Goal: Task Accomplishment & Management: Use online tool/utility

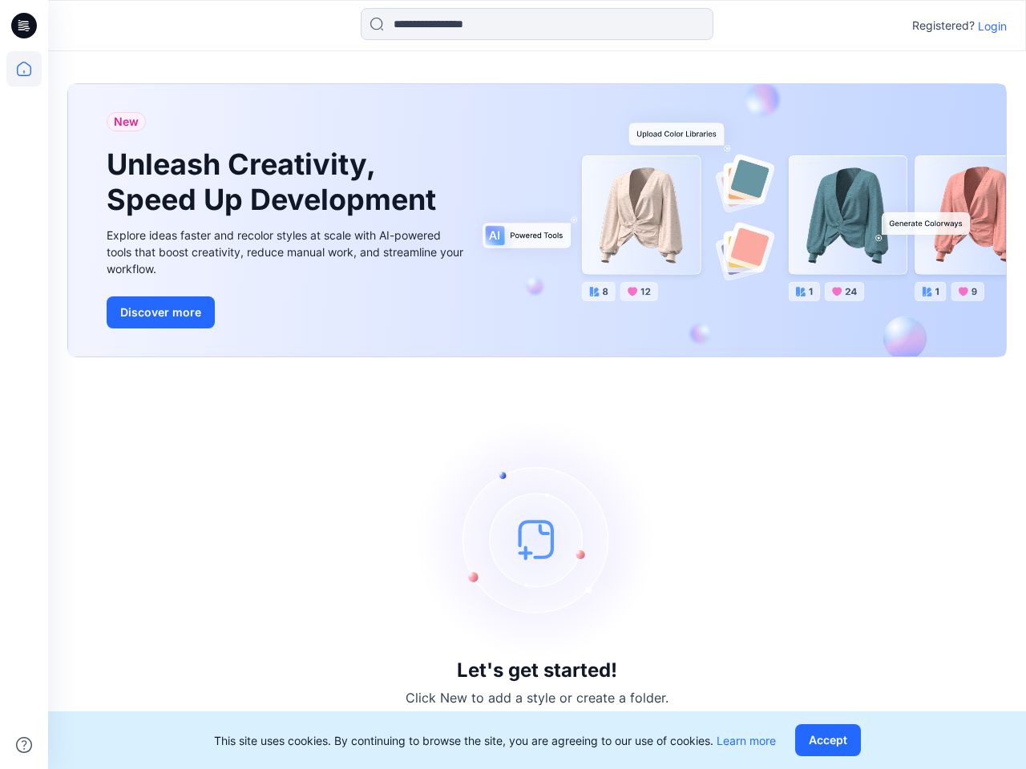
click at [513, 385] on div "Let's get started! Click New to add a style or create a folder." at bounding box center [536, 563] width 939 height 373
click at [25, 26] on icon at bounding box center [26, 26] width 6 height 1
click at [24, 69] on icon at bounding box center [23, 68] width 35 height 35
click at [24, 745] on icon at bounding box center [24, 745] width 16 height 16
click at [537, 24] on input at bounding box center [537, 24] width 353 height 32
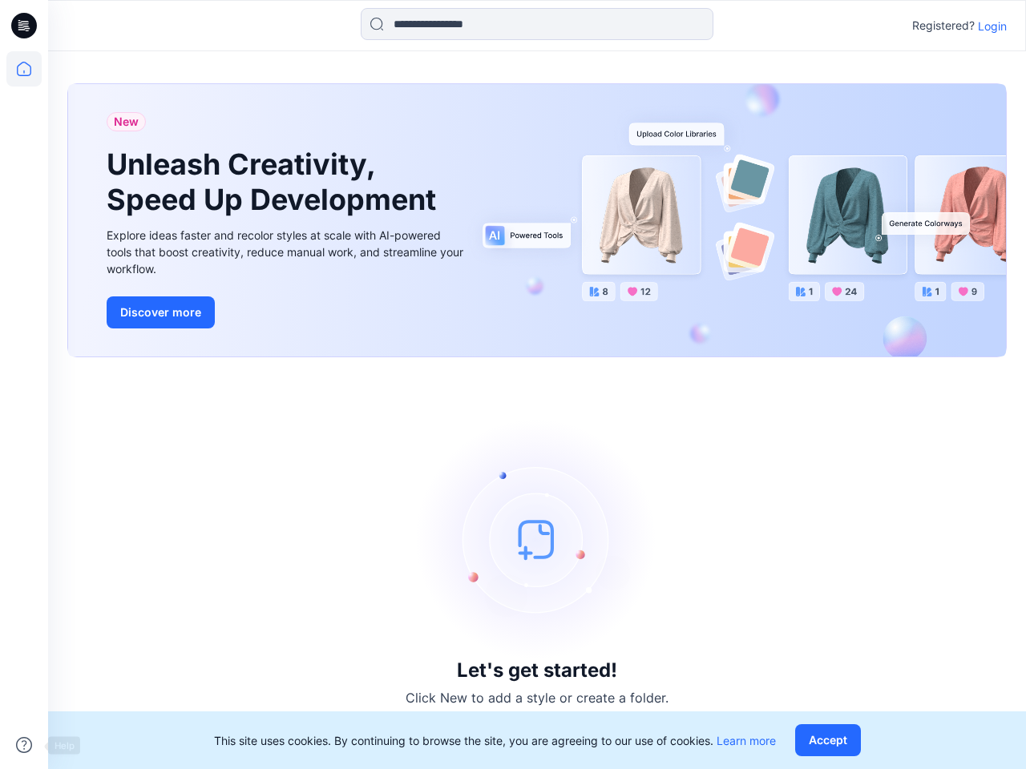
click at [992, 26] on p "Login" at bounding box center [992, 26] width 29 height 17
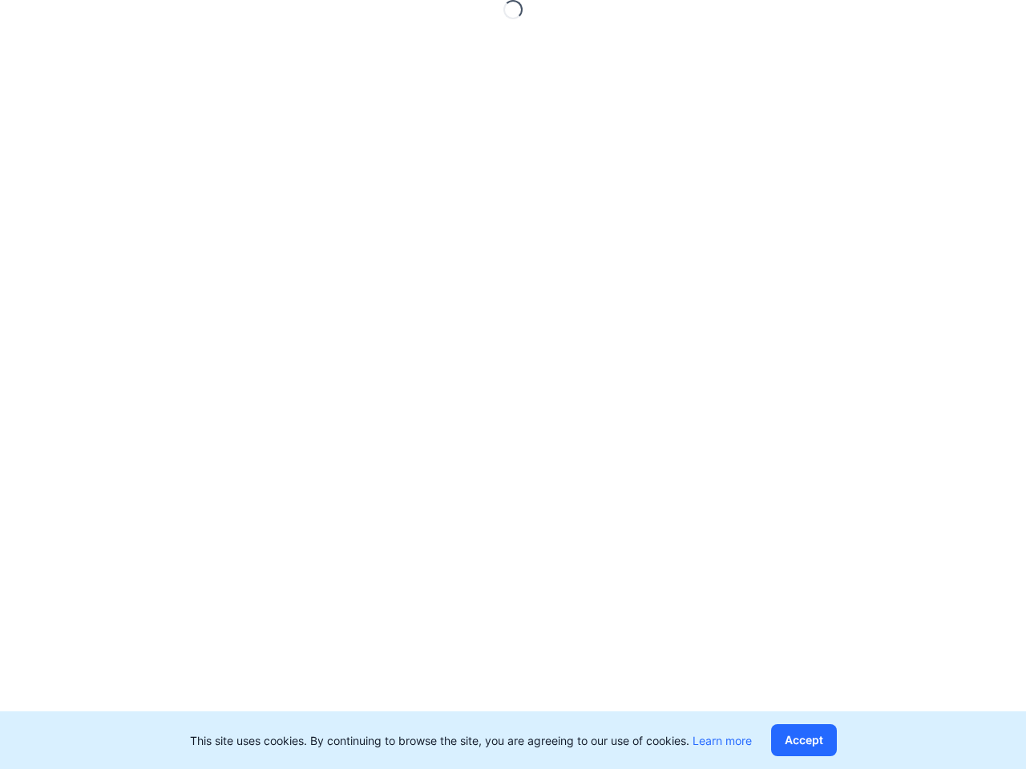
click at [831, 740] on button "Accept" at bounding box center [804, 740] width 66 height 32
